Goal: Information Seeking & Learning: Find specific fact

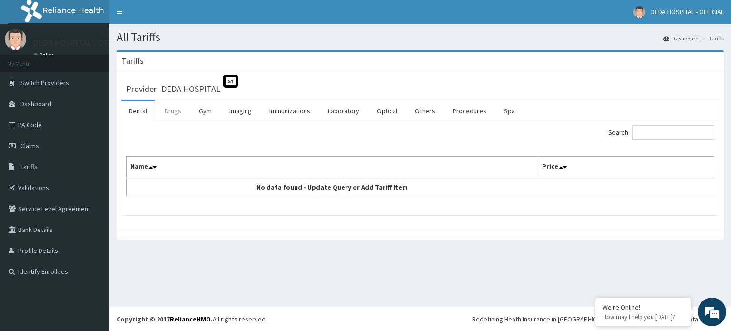
click at [177, 115] on link "Drugs" at bounding box center [173, 111] width 32 height 20
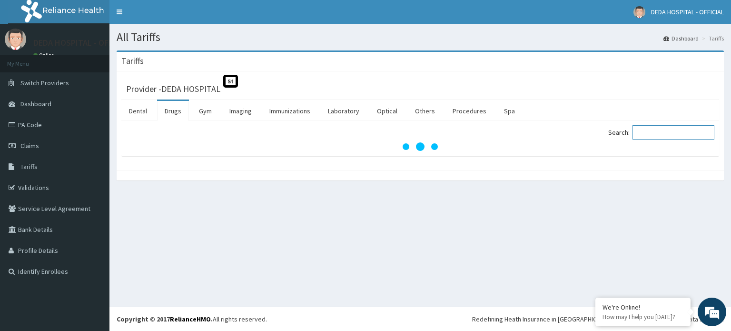
click at [653, 136] on input "Search:" at bounding box center [673, 132] width 82 height 14
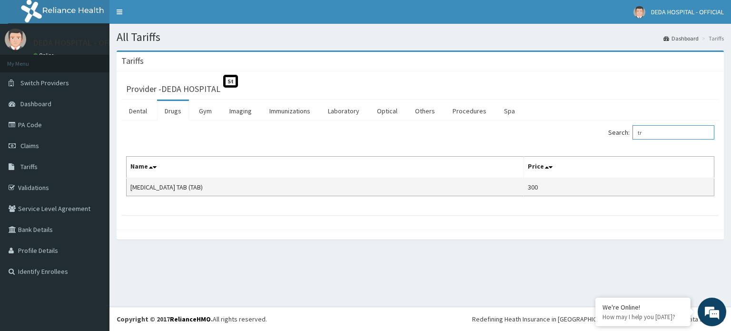
type input "t"
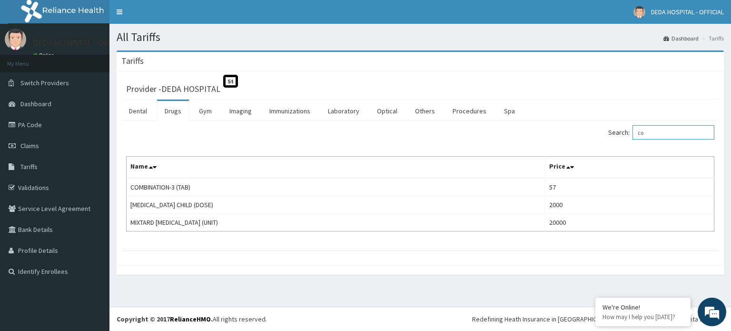
type input "c"
type input "neuro"
